Goal: Information Seeking & Learning: Learn about a topic

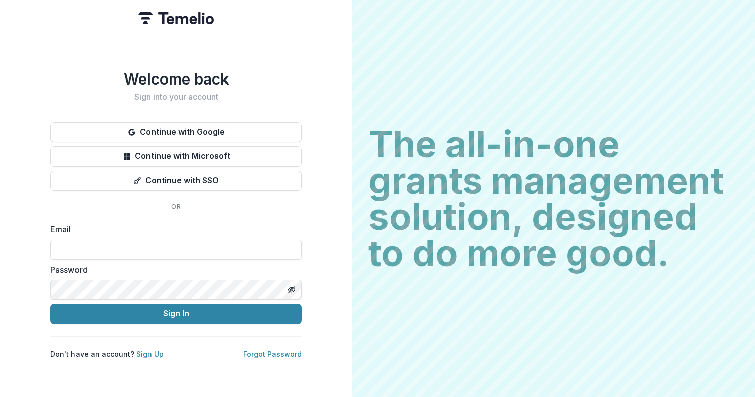
click at [237, 122] on button "Continue with Google" at bounding box center [176, 132] width 252 height 20
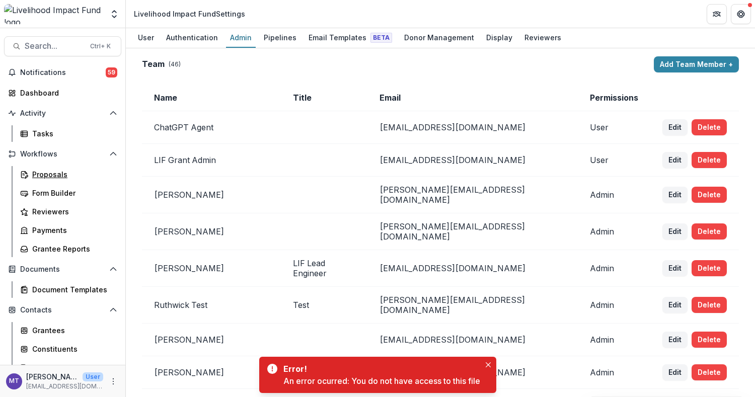
click at [50, 173] on div "Proposals" at bounding box center [72, 174] width 81 height 11
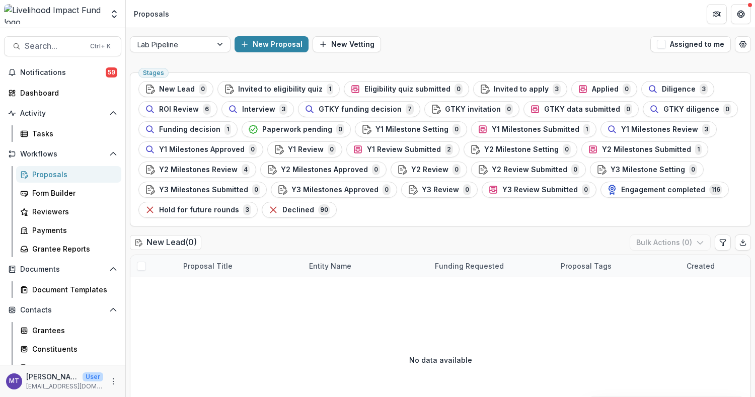
click at [345, 108] on span "GTKY funding decision" at bounding box center [360, 109] width 83 height 9
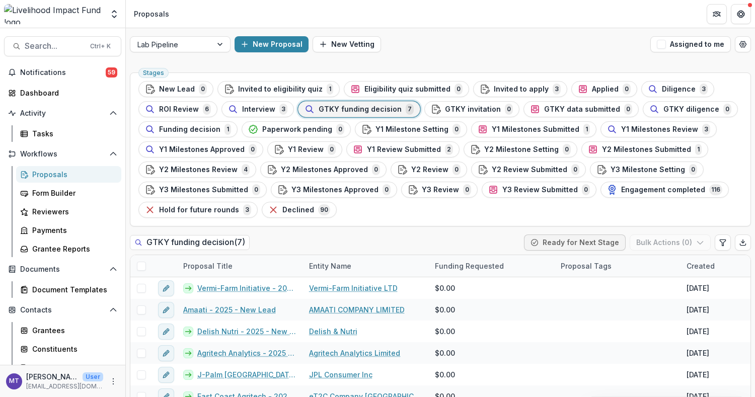
scroll to position [41, 0]
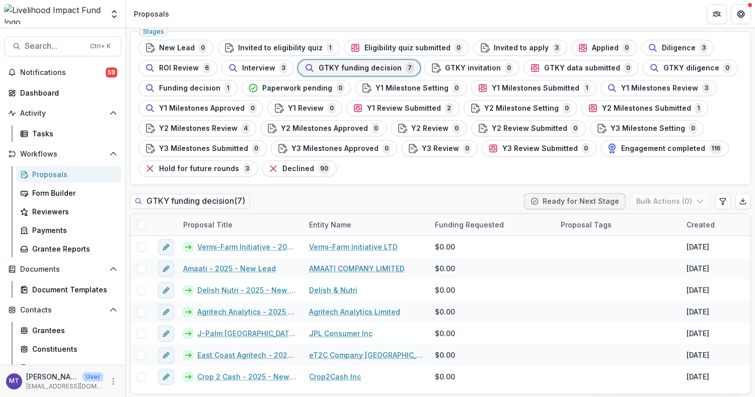
click at [76, 45] on span "Search..." at bounding box center [54, 46] width 59 height 10
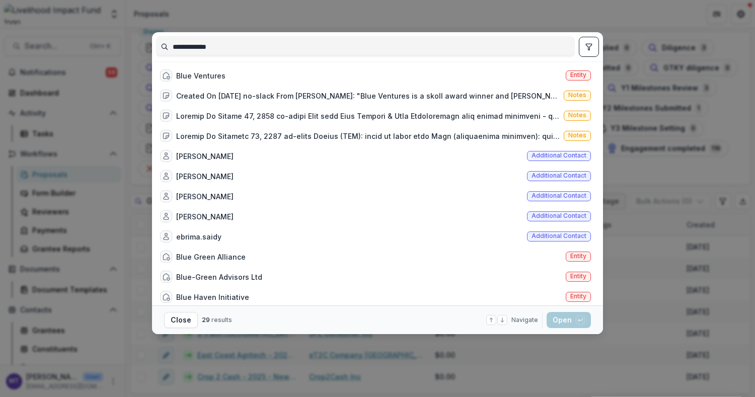
type input "**********"
click at [218, 69] on div "Blue Ventures" at bounding box center [192, 75] width 65 height 12
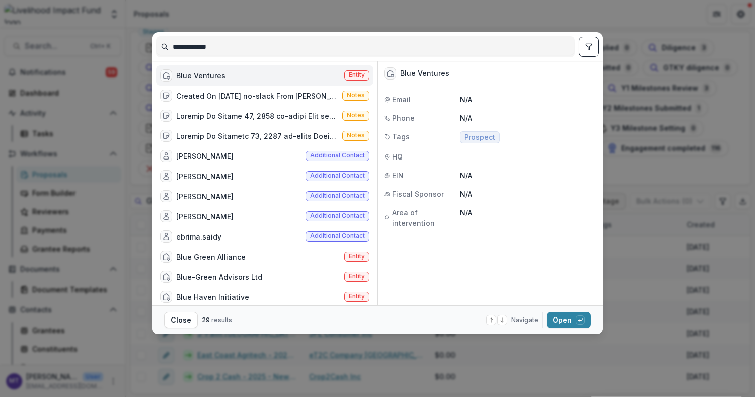
click at [557, 298] on button "Open with enter key" at bounding box center [569, 320] width 44 height 16
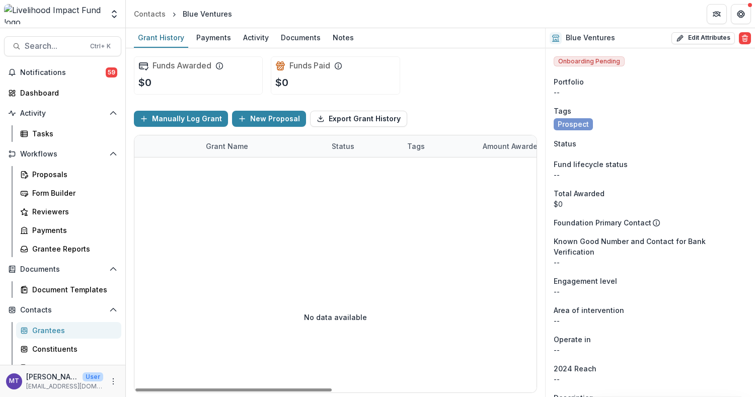
click at [318, 38] on div "Documents" at bounding box center [301, 37] width 48 height 15
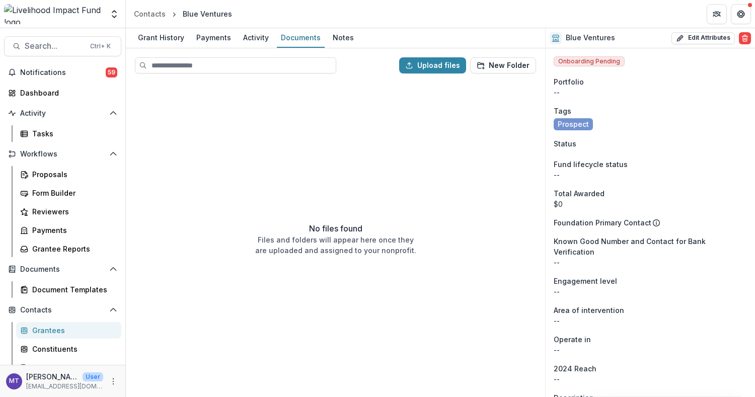
click at [341, 32] on div "Notes" at bounding box center [343, 37] width 29 height 15
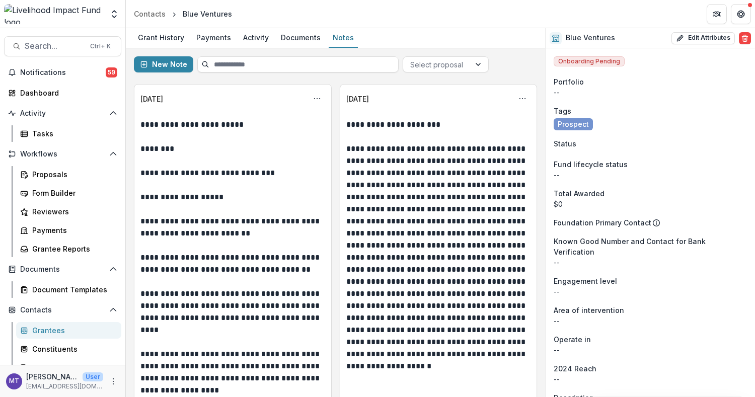
scroll to position [15, 0]
